Goal: Task Accomplishment & Management: Manage account settings

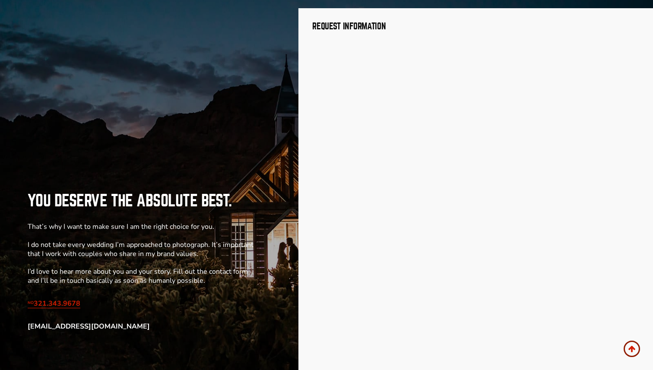
scroll to position [2899, 0]
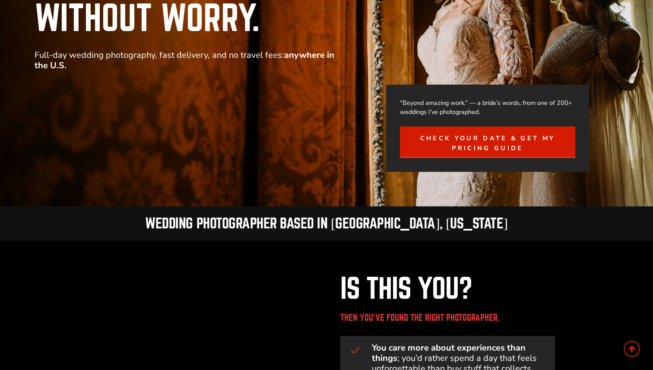
scroll to position [103, 0]
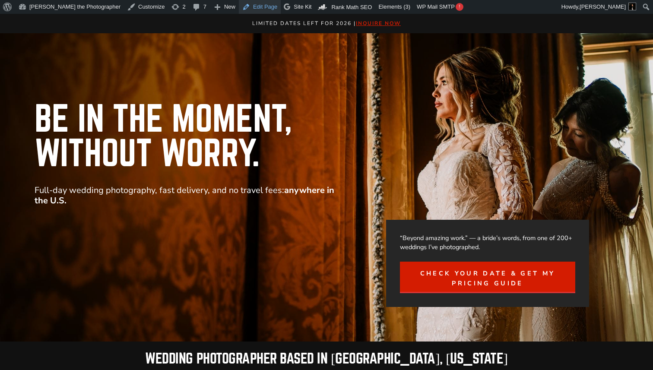
click at [239, 6] on link "Edit Page" at bounding box center [260, 7] width 42 height 14
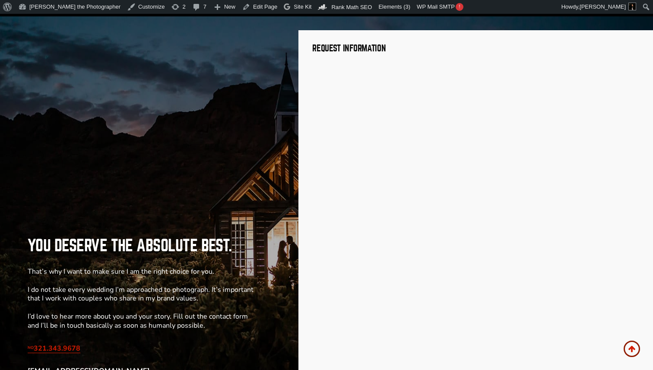
scroll to position [2891, 0]
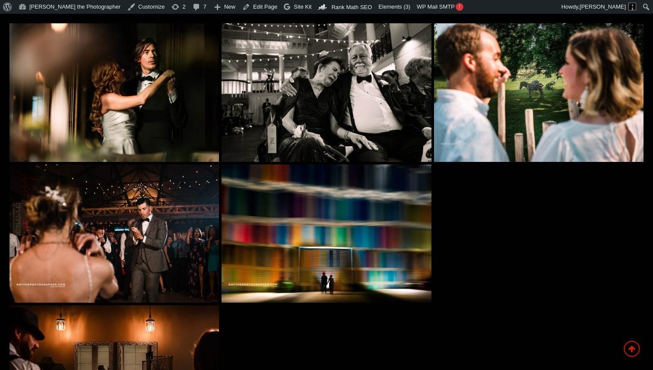
scroll to position [3564, 0]
